Goal: Task Accomplishment & Management: Manage account settings

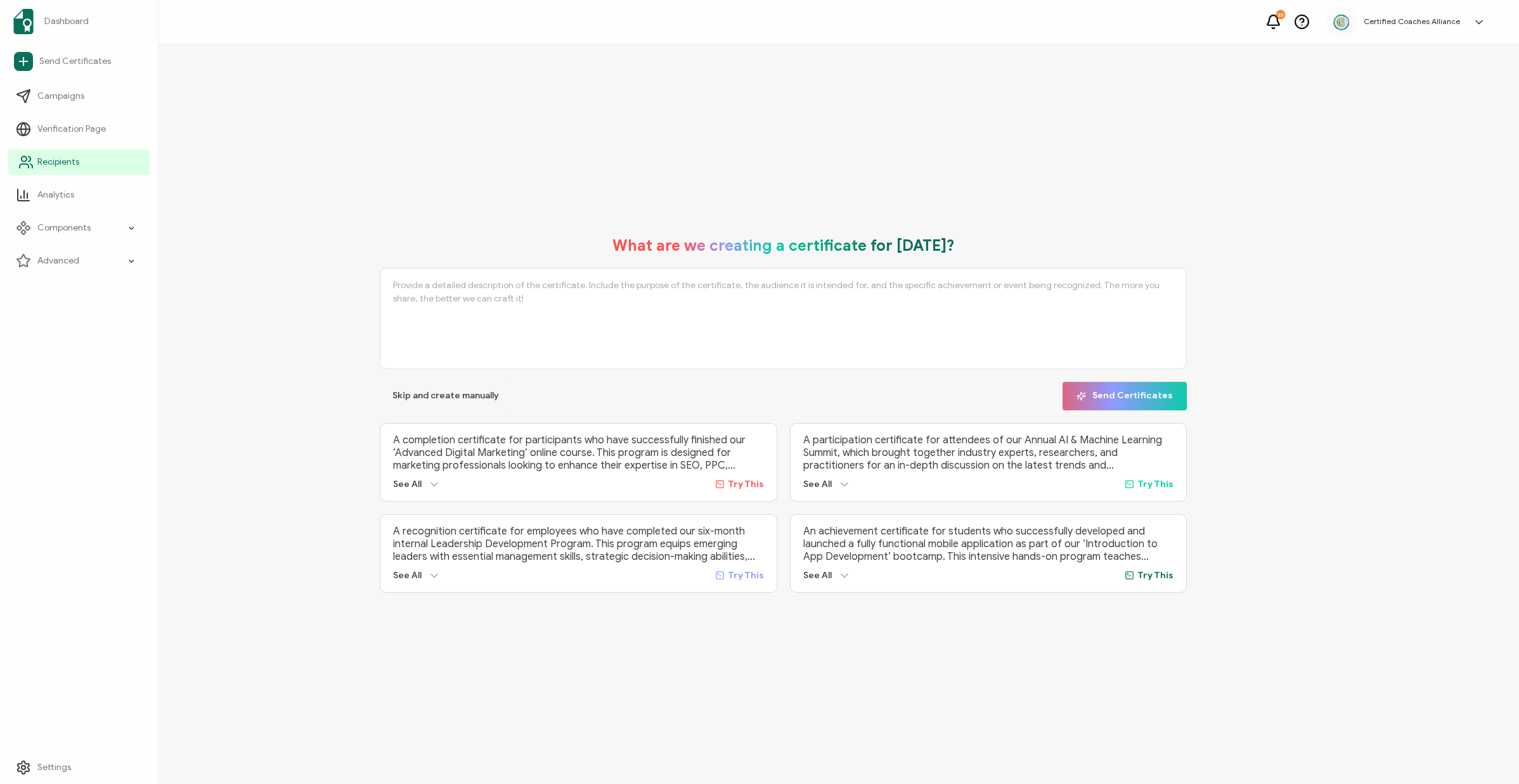
click at [52, 161] on span "Recipients" at bounding box center [58, 162] width 42 height 13
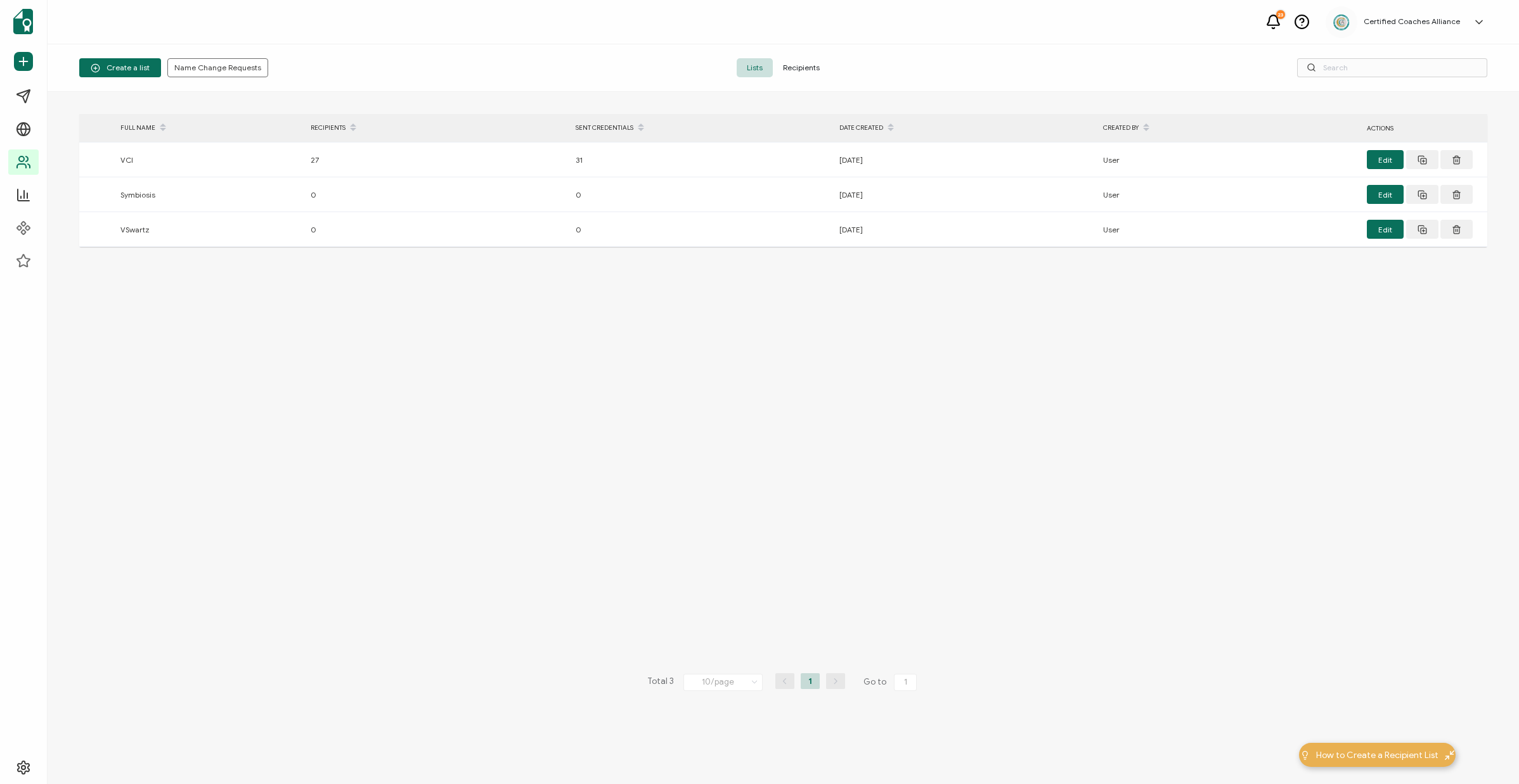
click at [807, 66] on span "Recipients" at bounding box center [800, 67] width 57 height 19
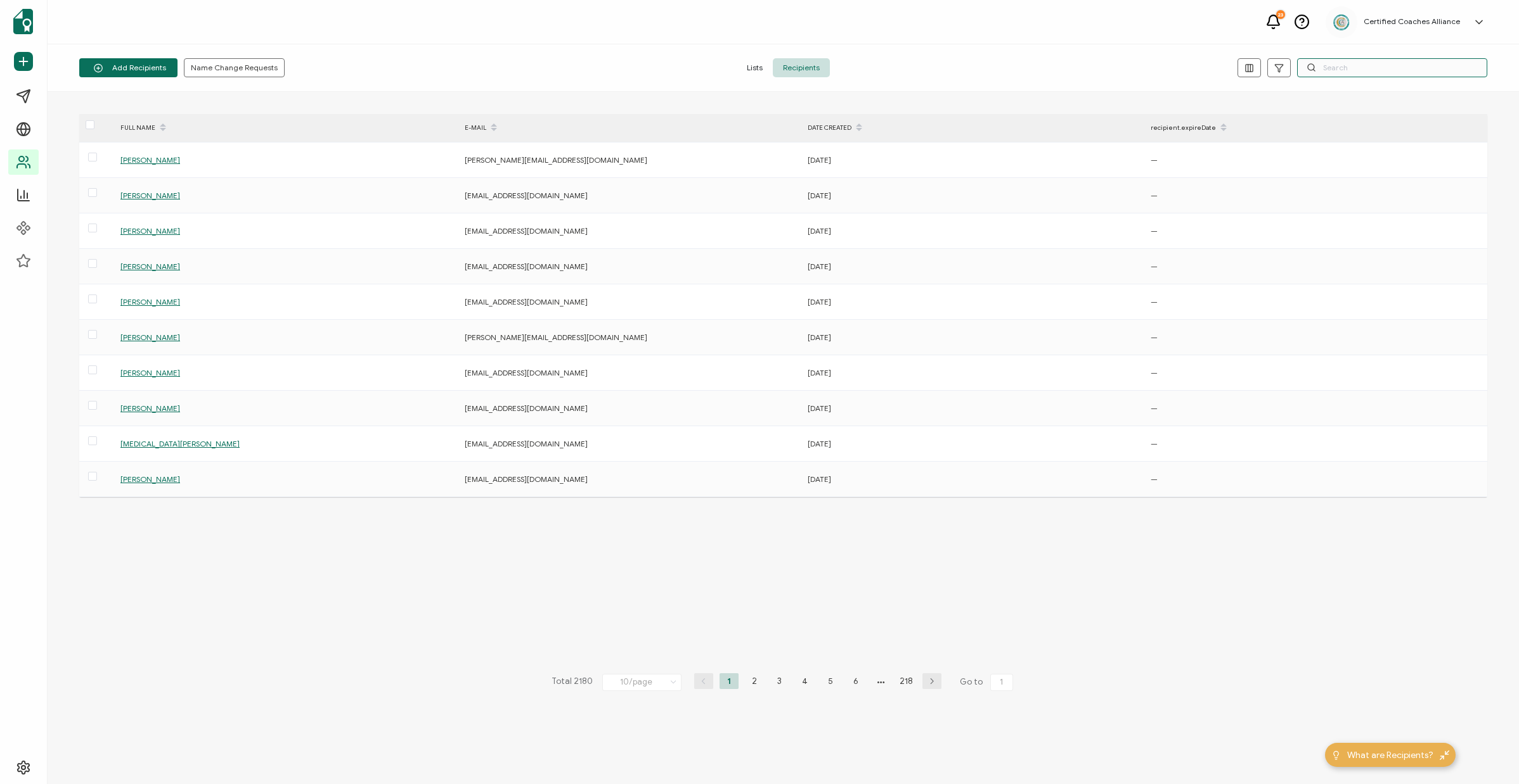
click at [1406, 75] on input "text" at bounding box center [1392, 67] width 190 height 19
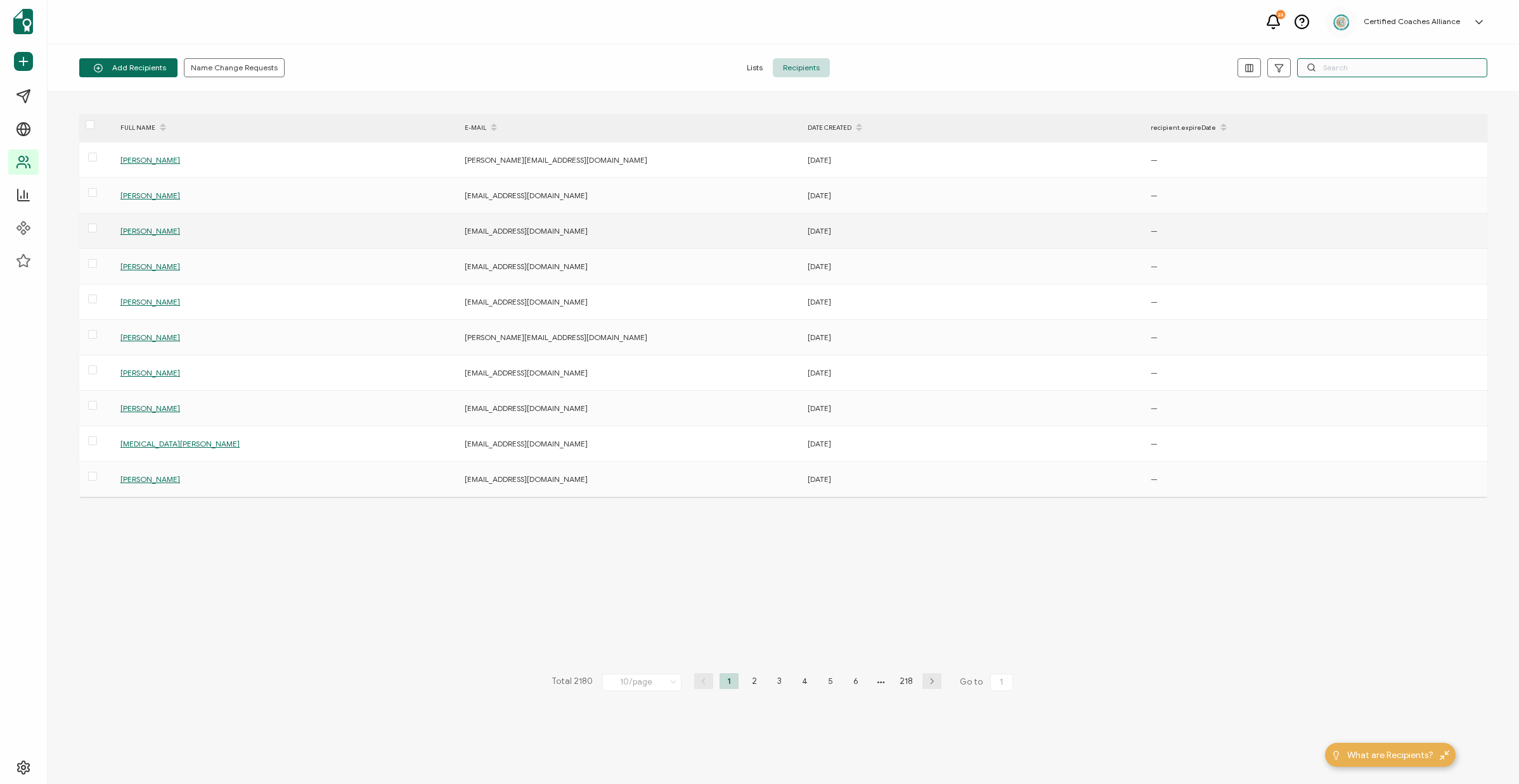
paste input "[EMAIL_ADDRESS][DOMAIN_NAME]"
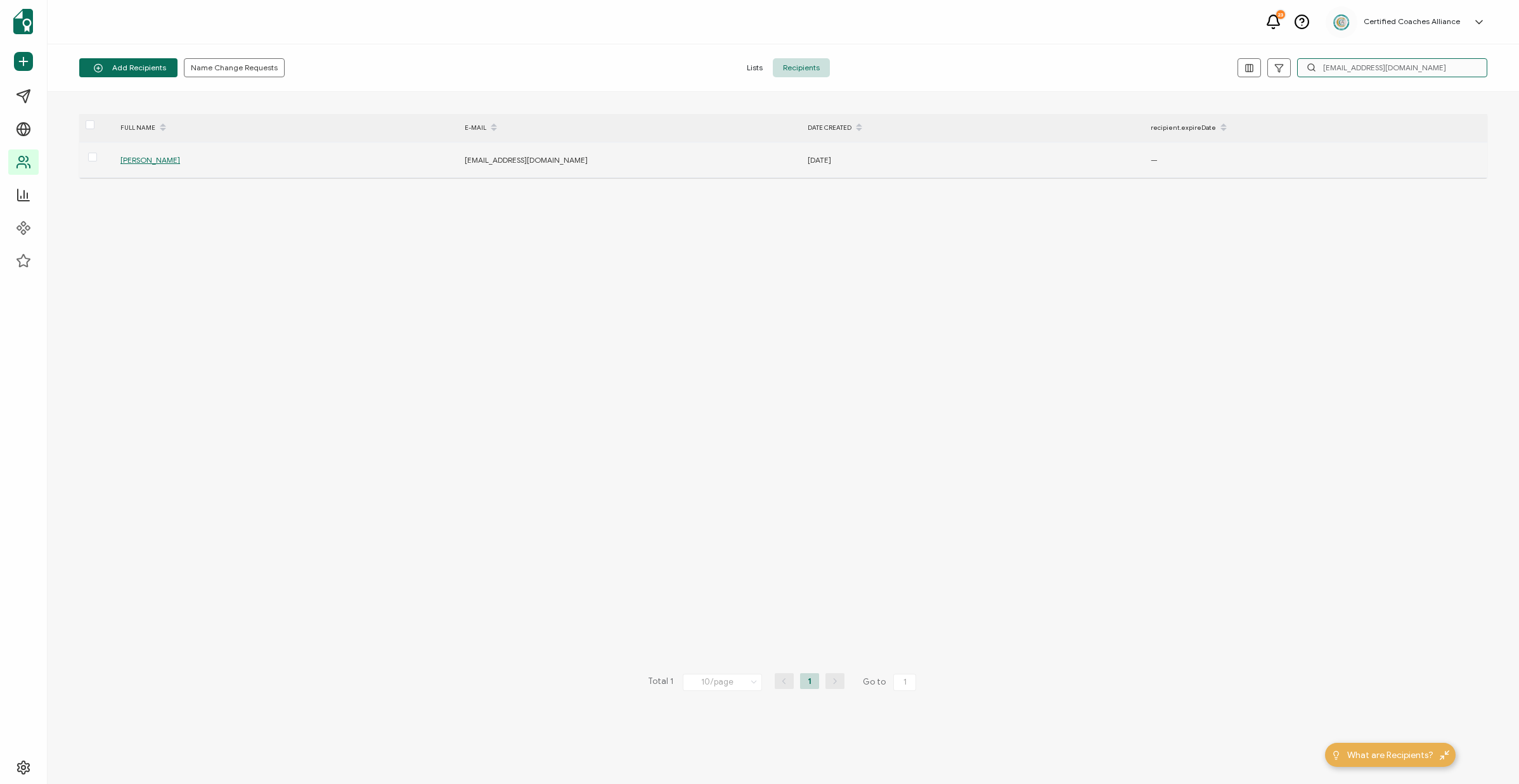
type input "[EMAIL_ADDRESS][DOMAIN_NAME]"
click at [166, 164] on span "Catherine Maina" at bounding box center [150, 160] width 60 height 10
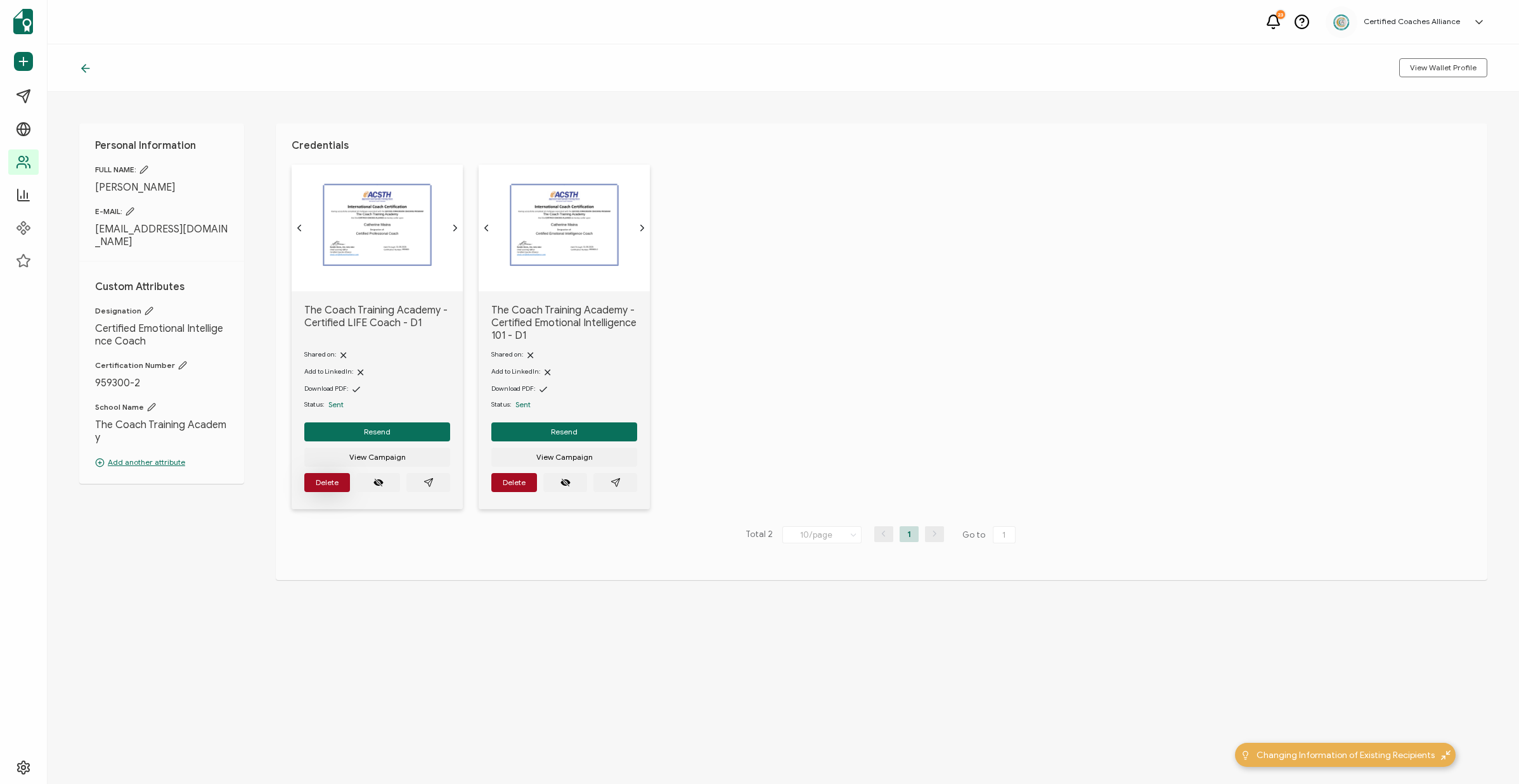
click at [333, 486] on span "Delete" at bounding box center [327, 482] width 23 height 8
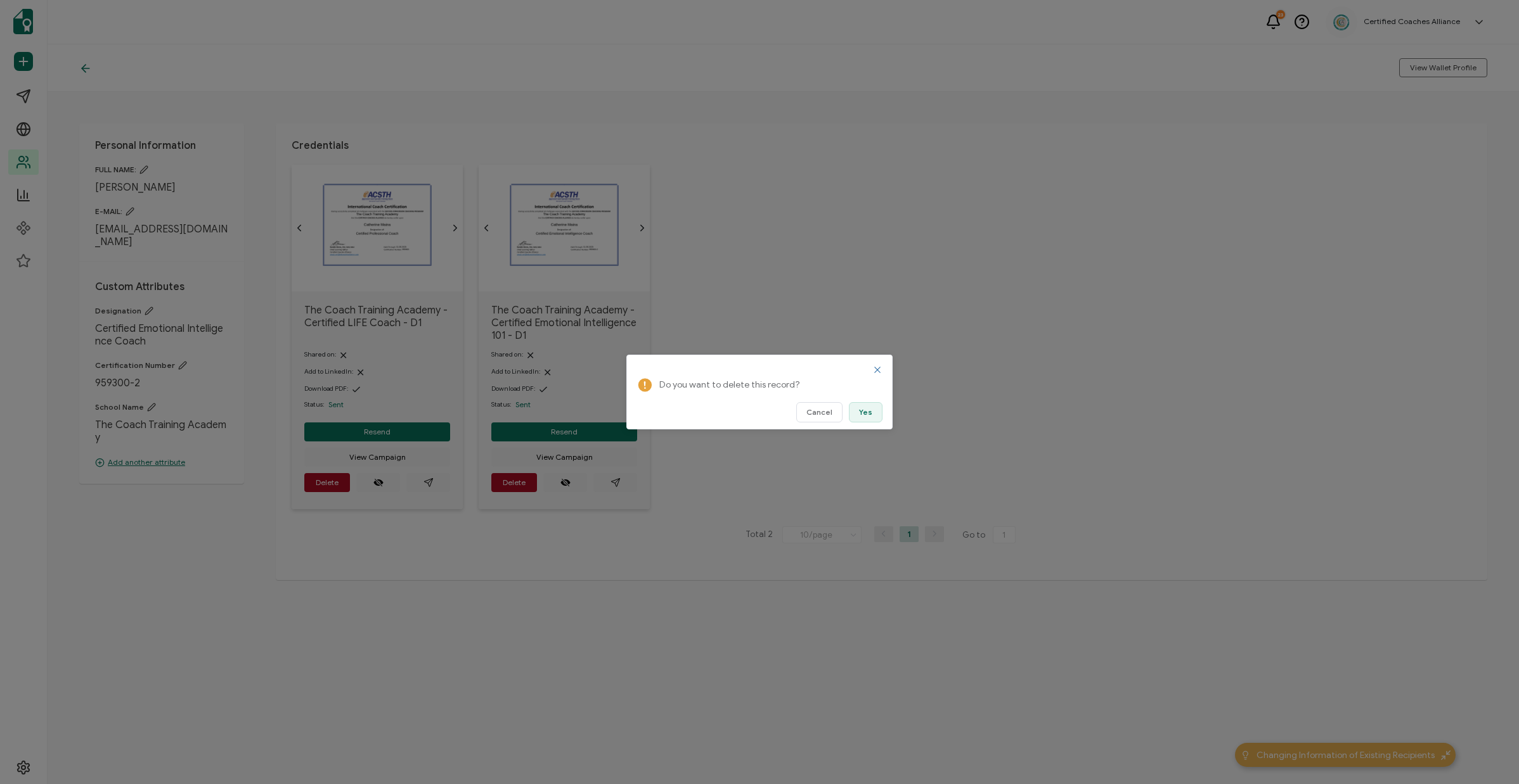
click at [874, 412] on button "Yes" at bounding box center [865, 412] width 34 height 20
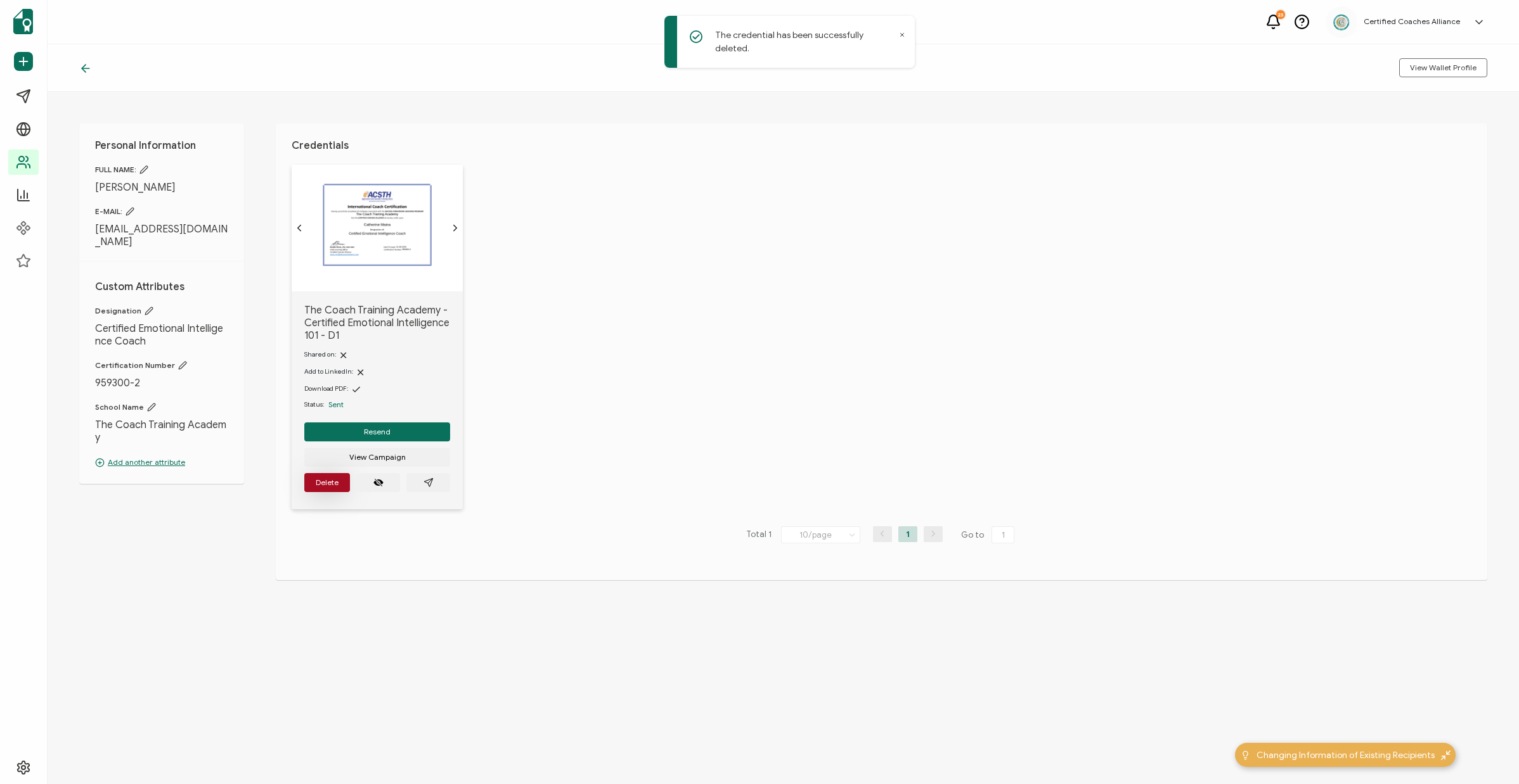
click at [336, 486] on span "Delete" at bounding box center [327, 482] width 23 height 8
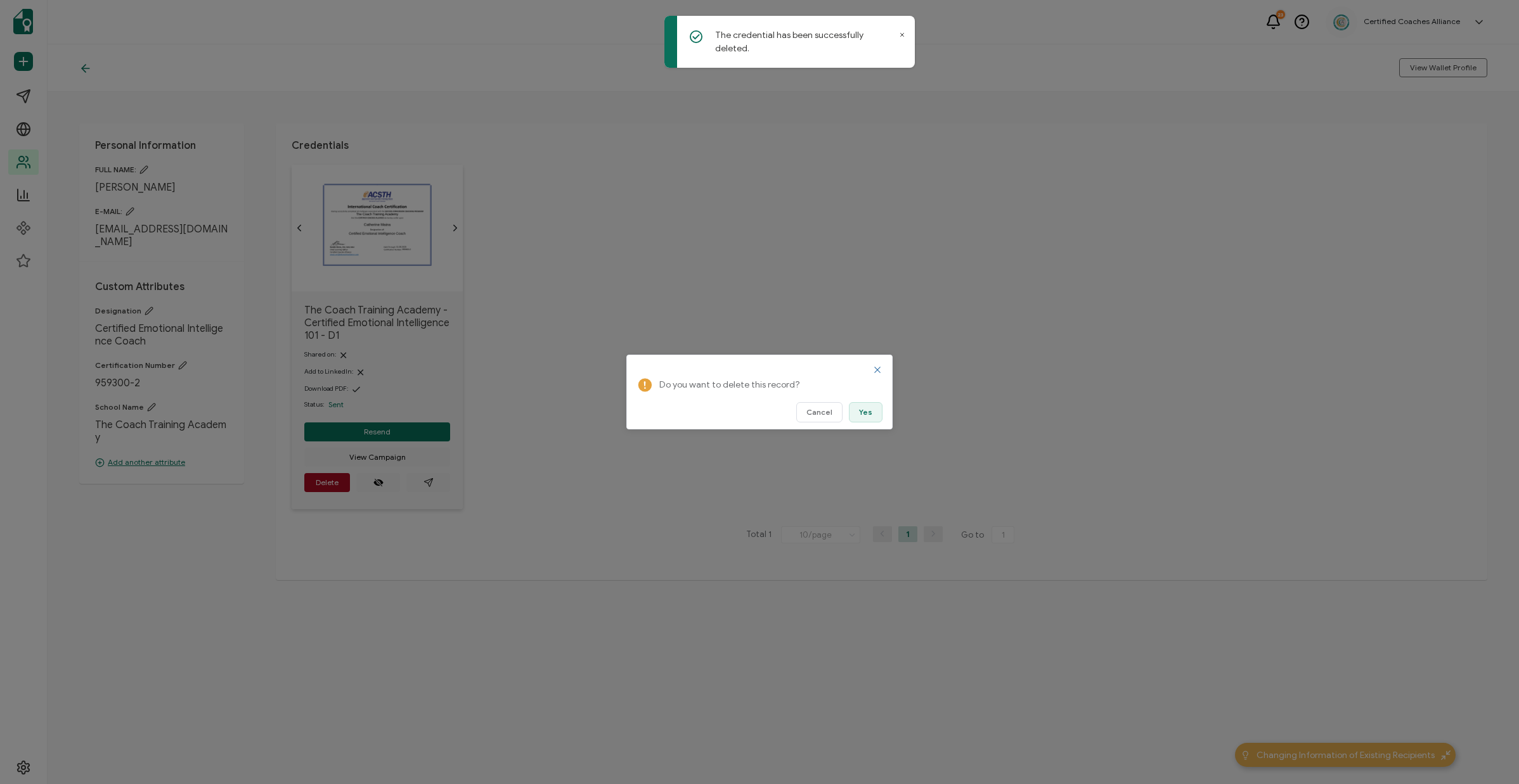
click at [859, 416] on button "Yes" at bounding box center [865, 412] width 34 height 20
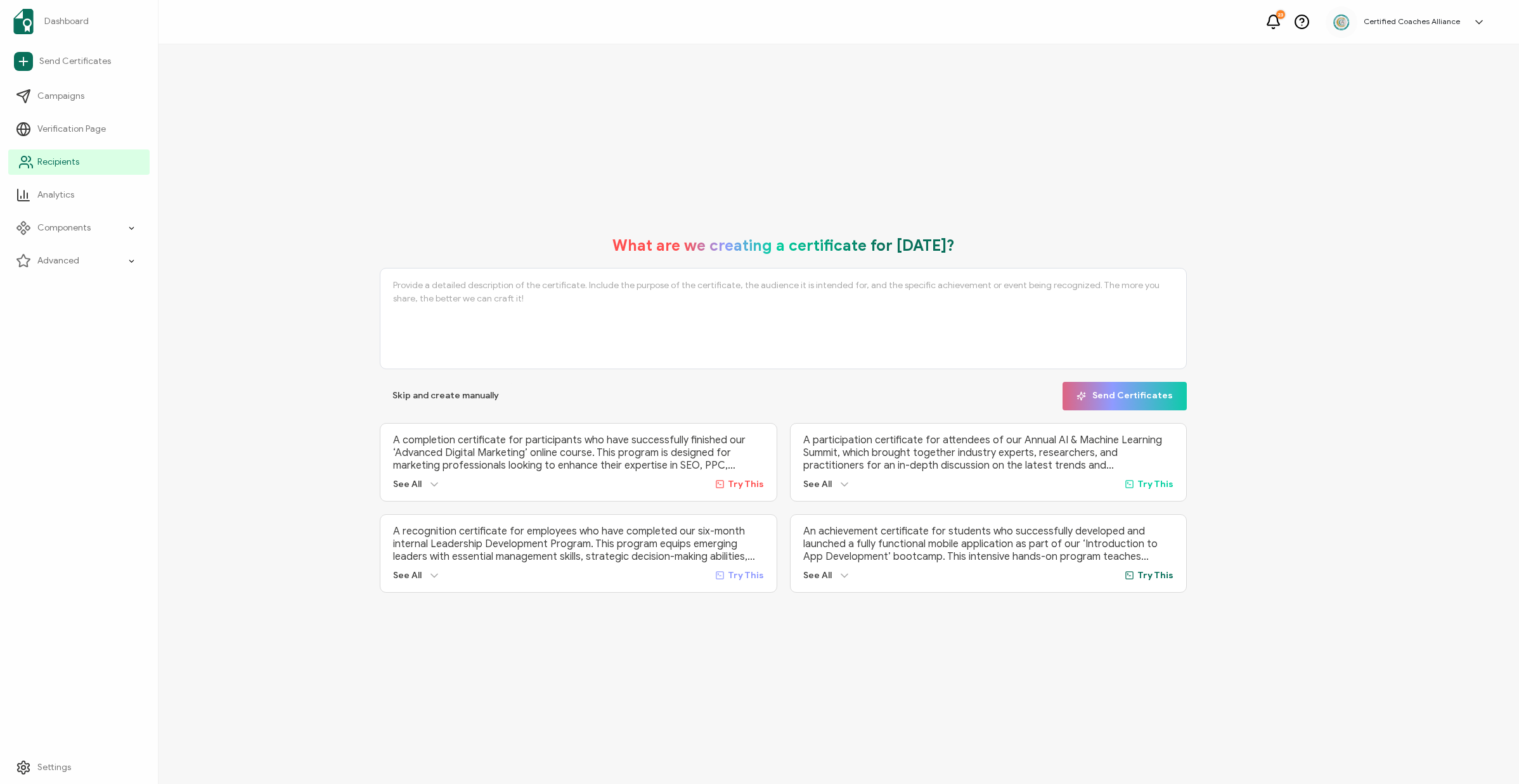
click at [67, 163] on span "Recipients" at bounding box center [58, 162] width 42 height 13
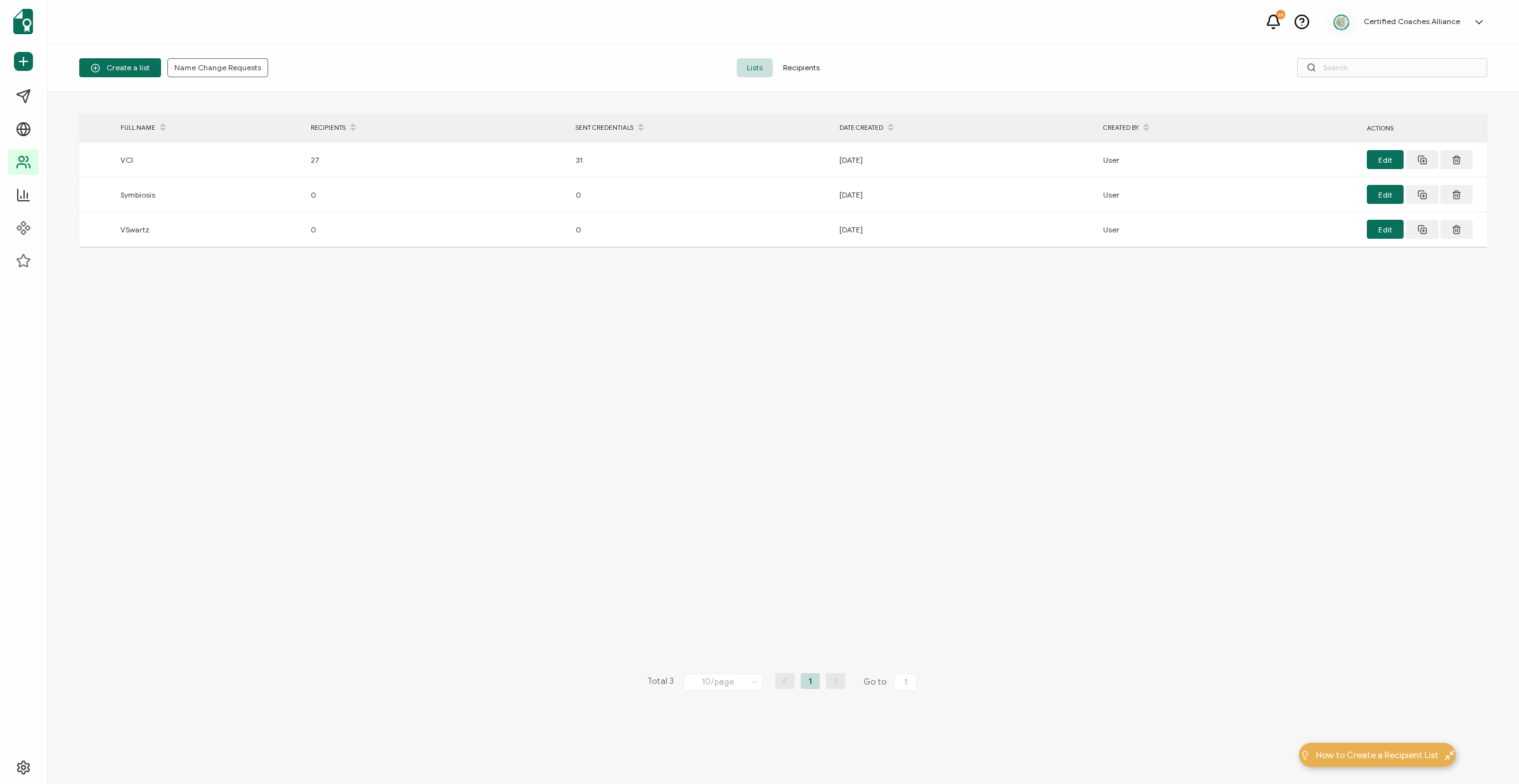
click at [811, 67] on span "Recipients" at bounding box center [800, 67] width 57 height 19
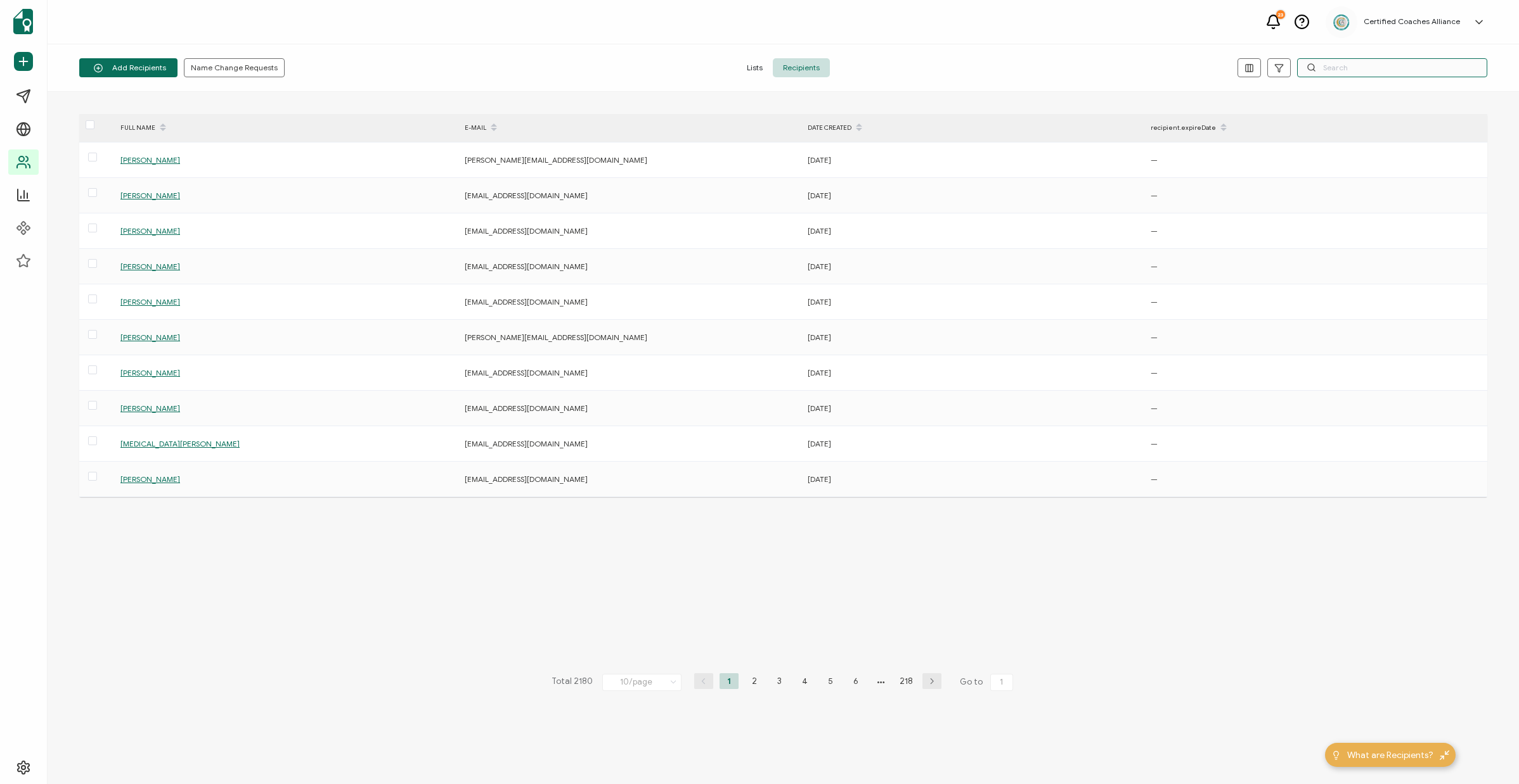
click at [1383, 65] on input "text" at bounding box center [1392, 67] width 190 height 19
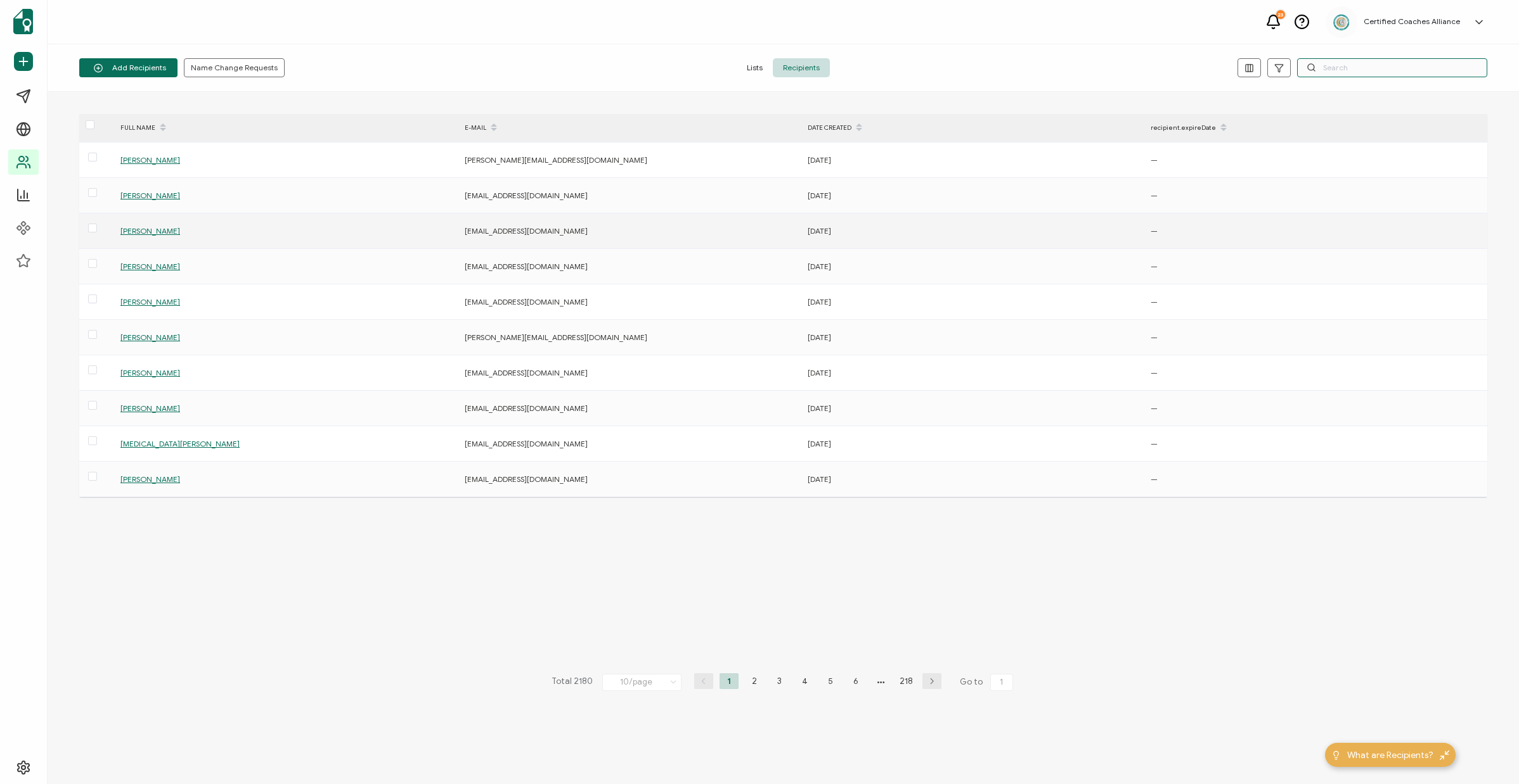
paste input "[EMAIL_ADDRESS][DOMAIN_NAME]"
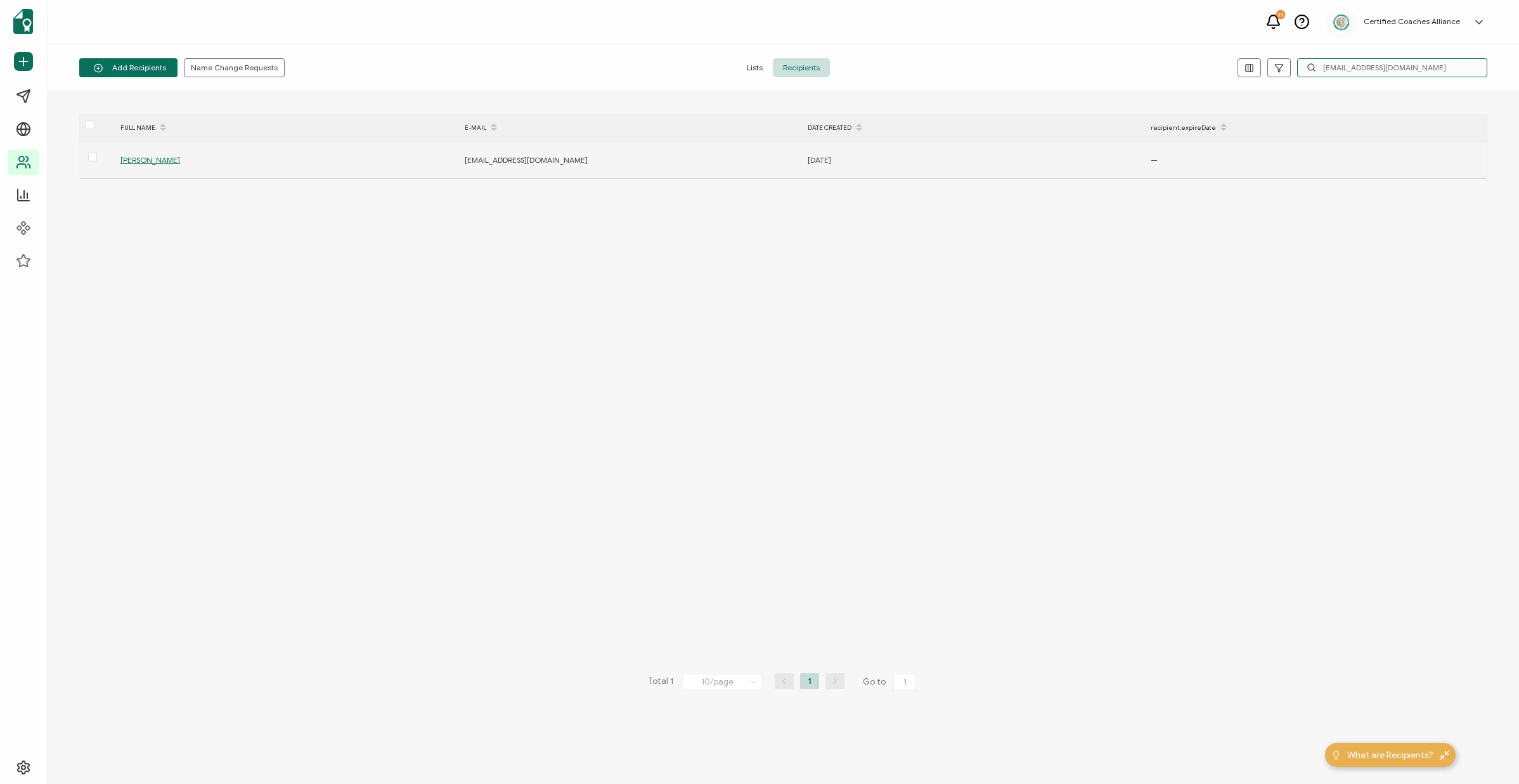
type input "[EMAIL_ADDRESS][DOMAIN_NAME]"
click at [133, 162] on span "[PERSON_NAME]" at bounding box center [150, 160] width 60 height 10
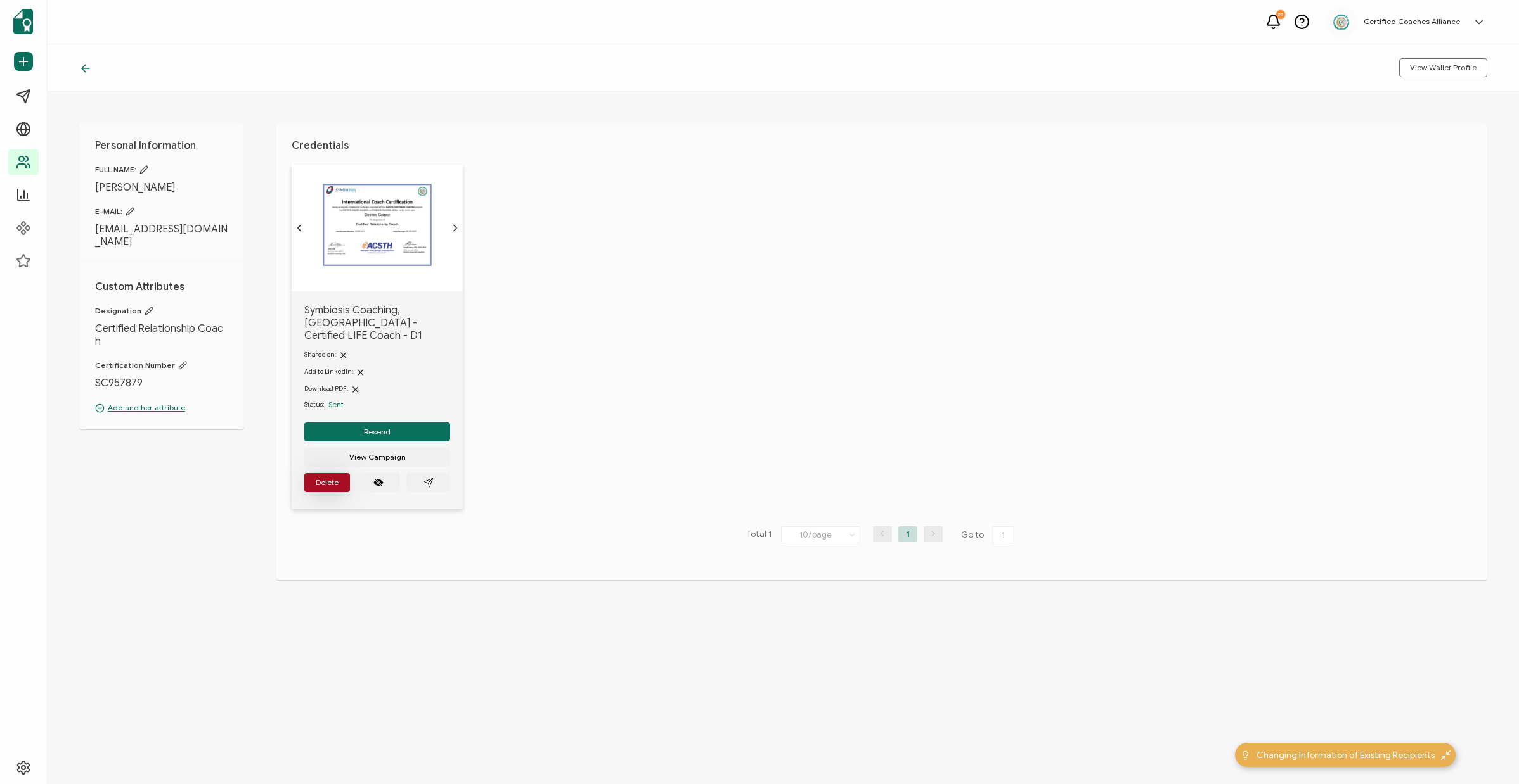
click at [325, 478] on span "Delete" at bounding box center [327, 482] width 23 height 8
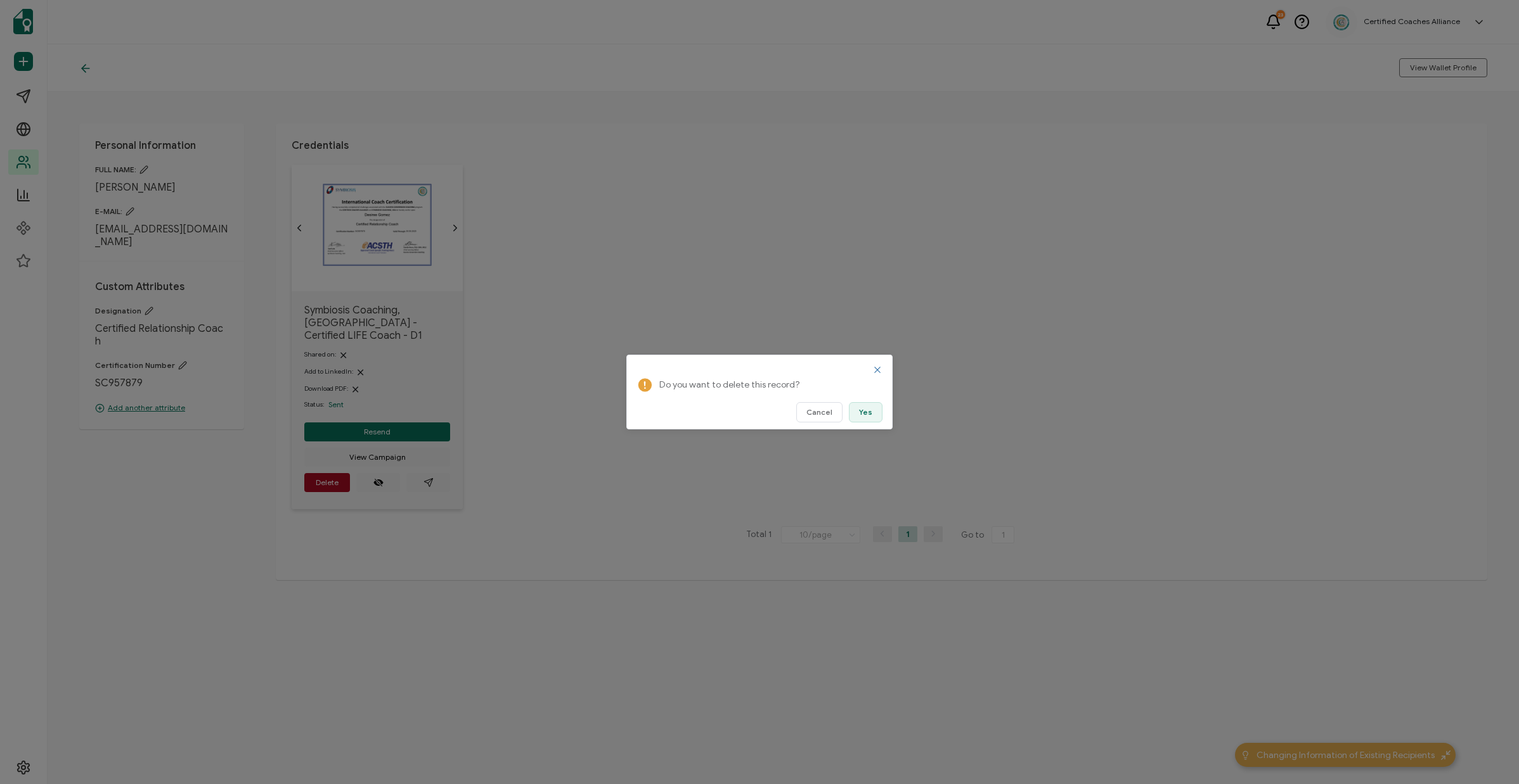
click at [858, 410] on button "Yes" at bounding box center [865, 412] width 34 height 20
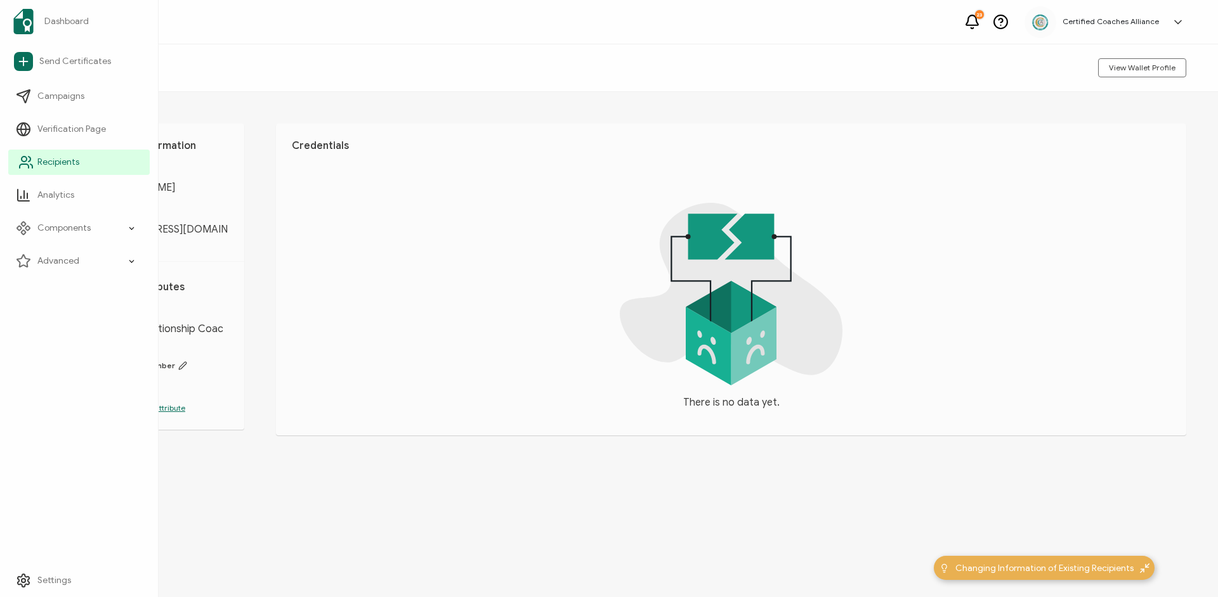
click at [62, 162] on span "Recipients" at bounding box center [58, 162] width 42 height 13
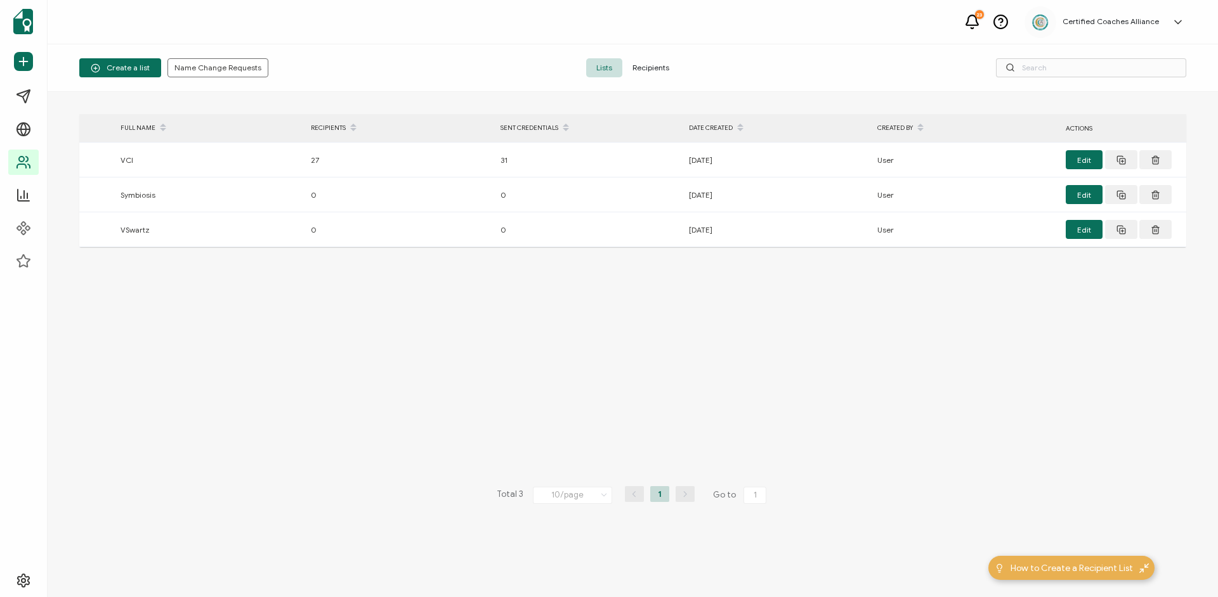
click at [638, 72] on span "Recipients" at bounding box center [650, 67] width 57 height 19
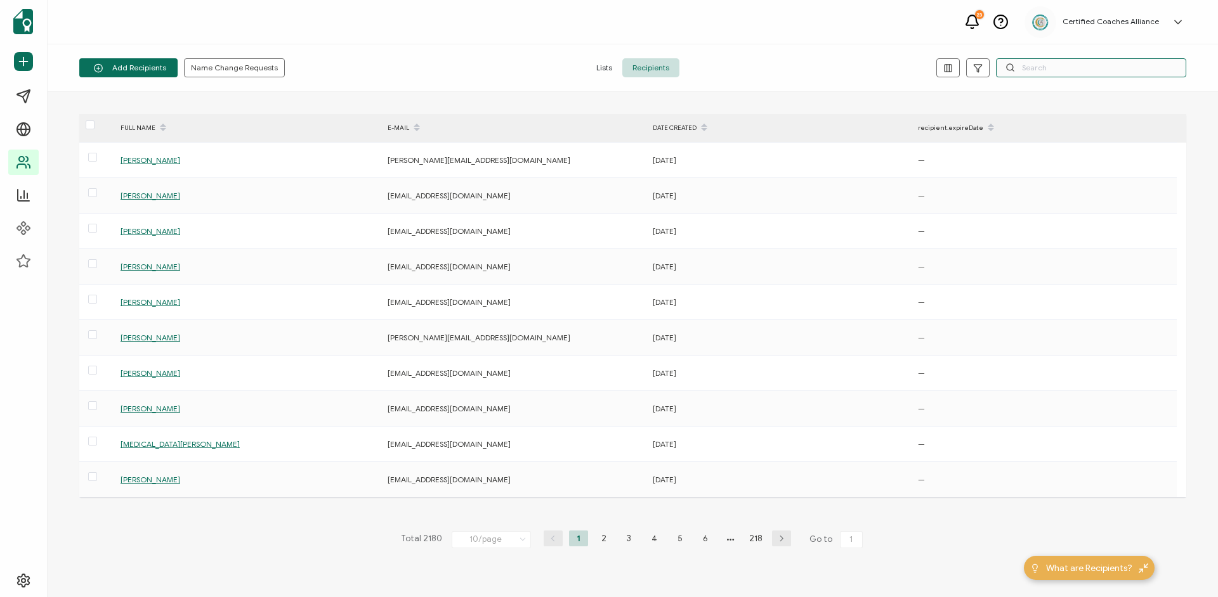
click at [1055, 66] on input "text" at bounding box center [1091, 67] width 190 height 19
paste input "[EMAIL_ADDRESS][DOMAIN_NAME]"
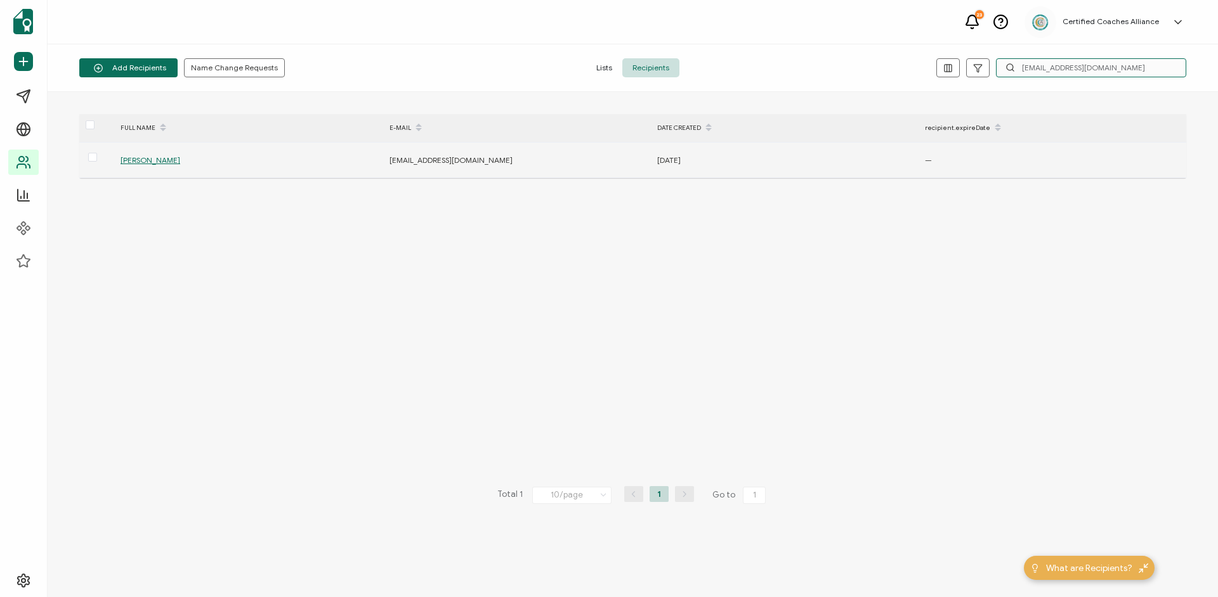
type input "[EMAIL_ADDRESS][DOMAIN_NAME]"
click at [147, 159] on span "[PERSON_NAME]" at bounding box center [150, 160] width 60 height 10
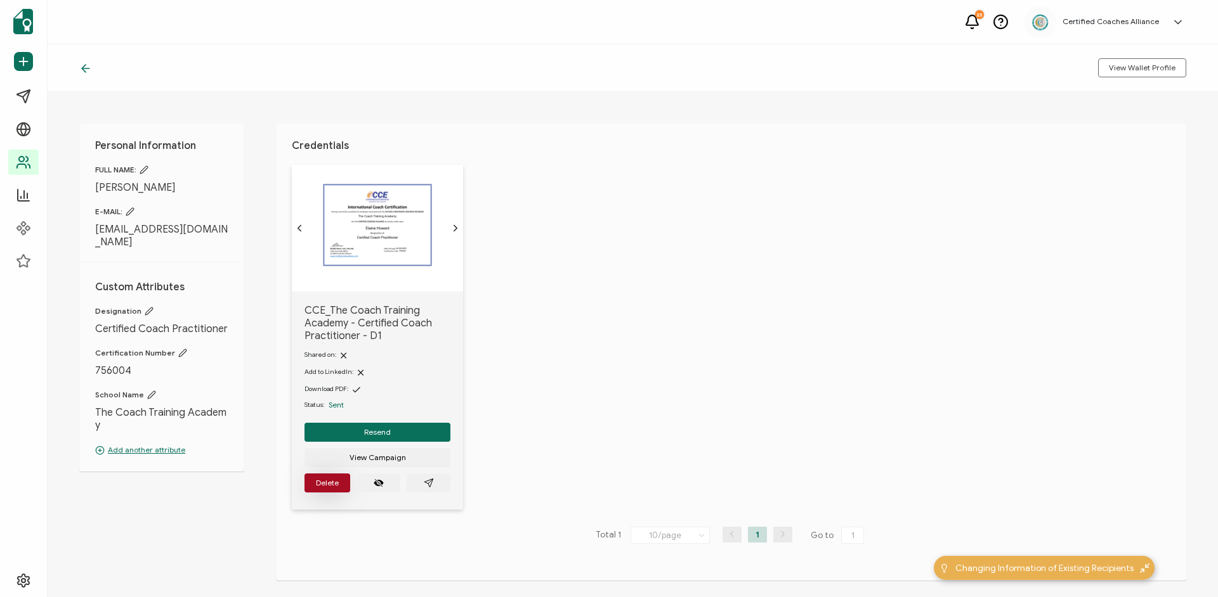
click at [315, 483] on button "Delete" at bounding box center [327, 483] width 46 height 19
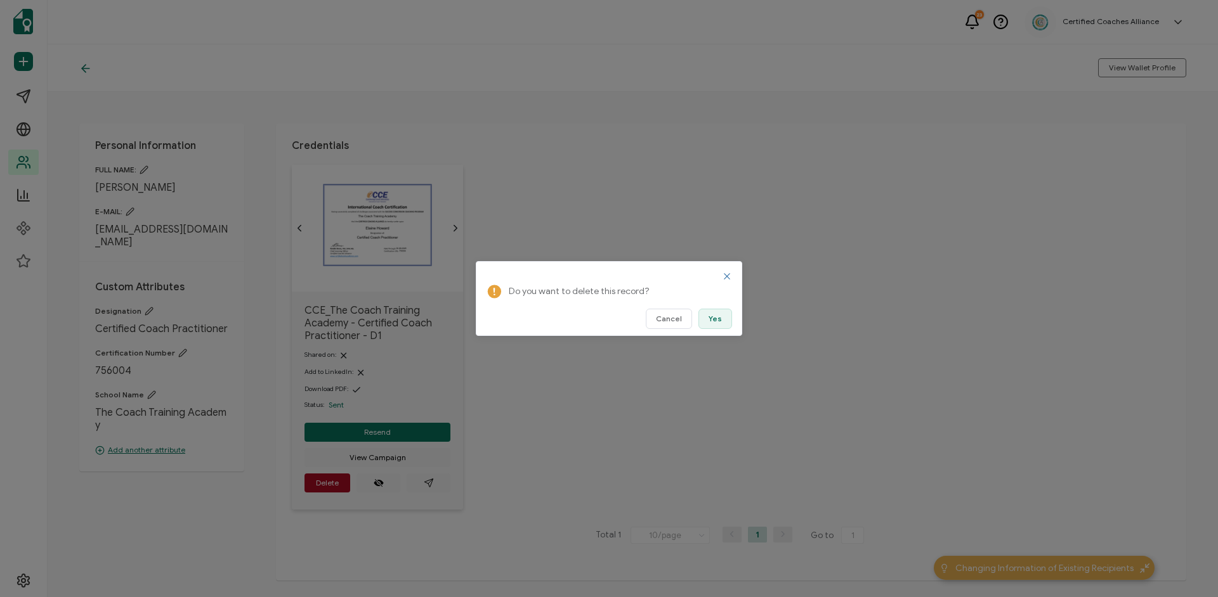
click at [724, 321] on button "Yes" at bounding box center [715, 319] width 34 height 20
